Goal: Information Seeking & Learning: Learn about a topic

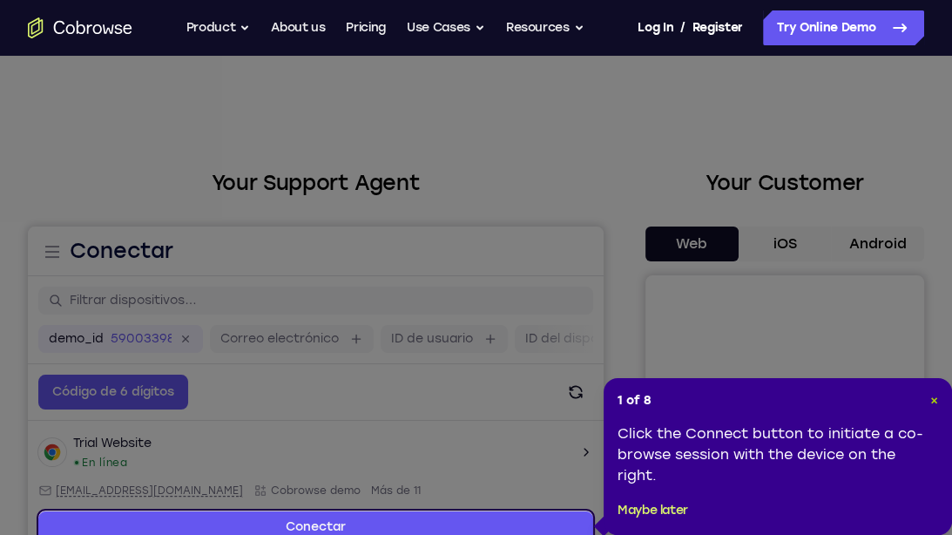
click at [938, 396] on span "×" at bounding box center [935, 400] width 8 height 15
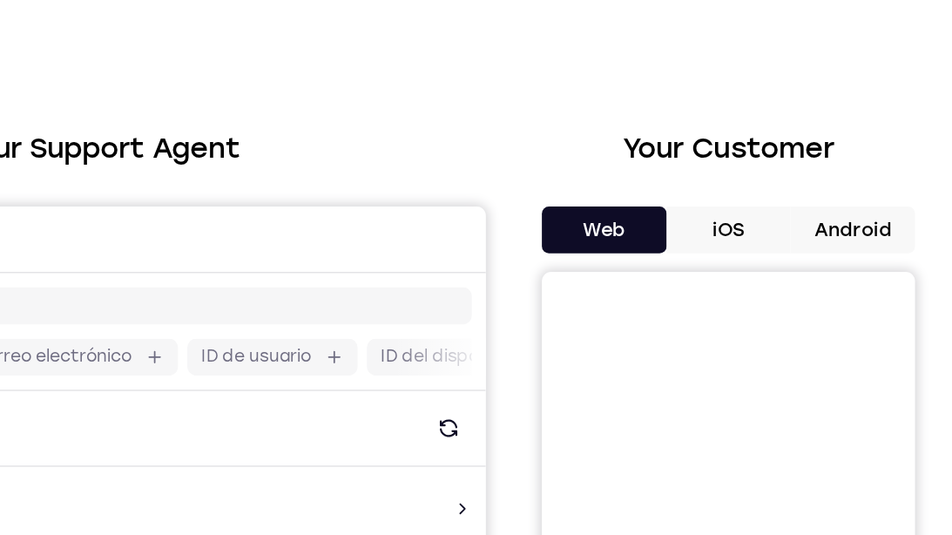
click at [871, 246] on button "Android" at bounding box center [877, 244] width 93 height 35
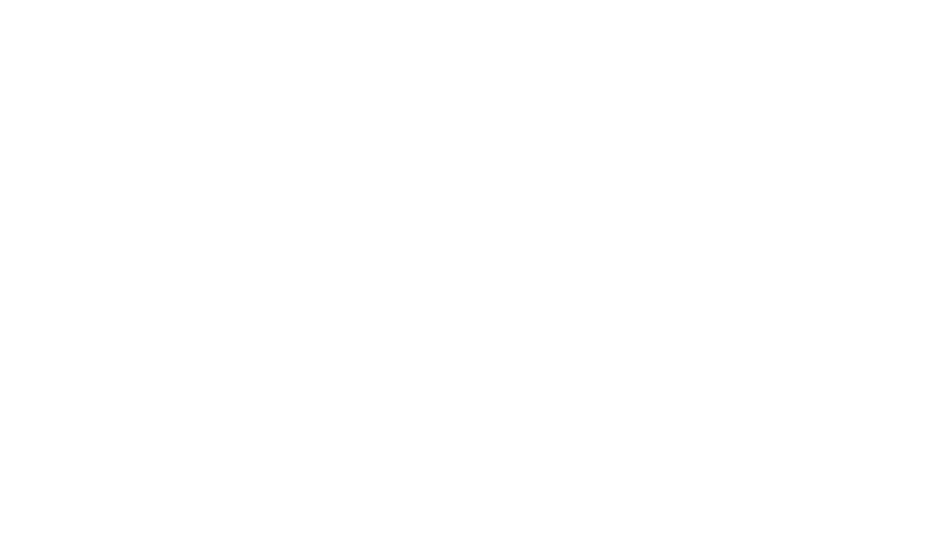
scroll to position [260, 0]
